Goal: Navigation & Orientation: Find specific page/section

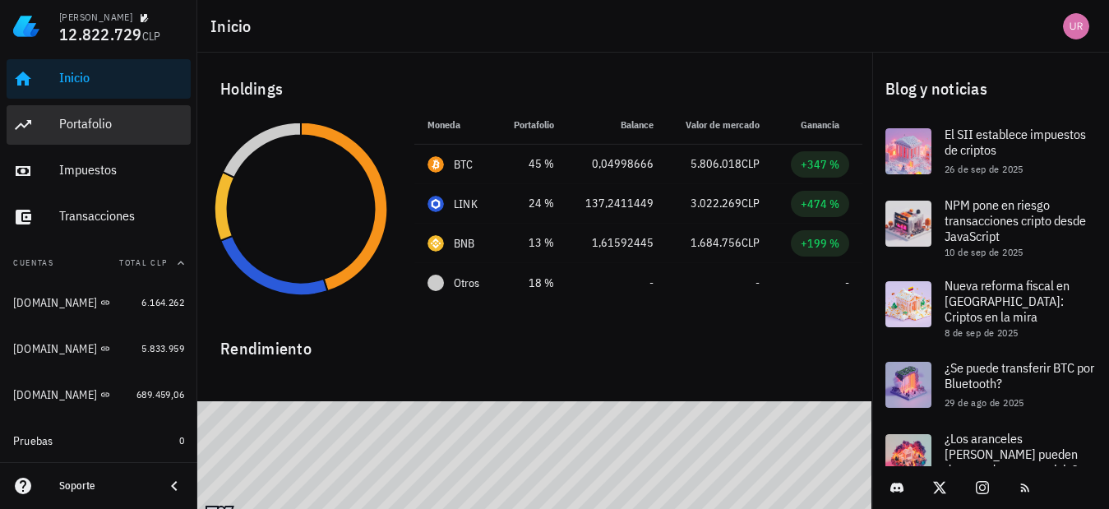
click at [123, 135] on div "Portafolio" at bounding box center [121, 124] width 125 height 37
